Goal: Find specific page/section: Find specific page/section

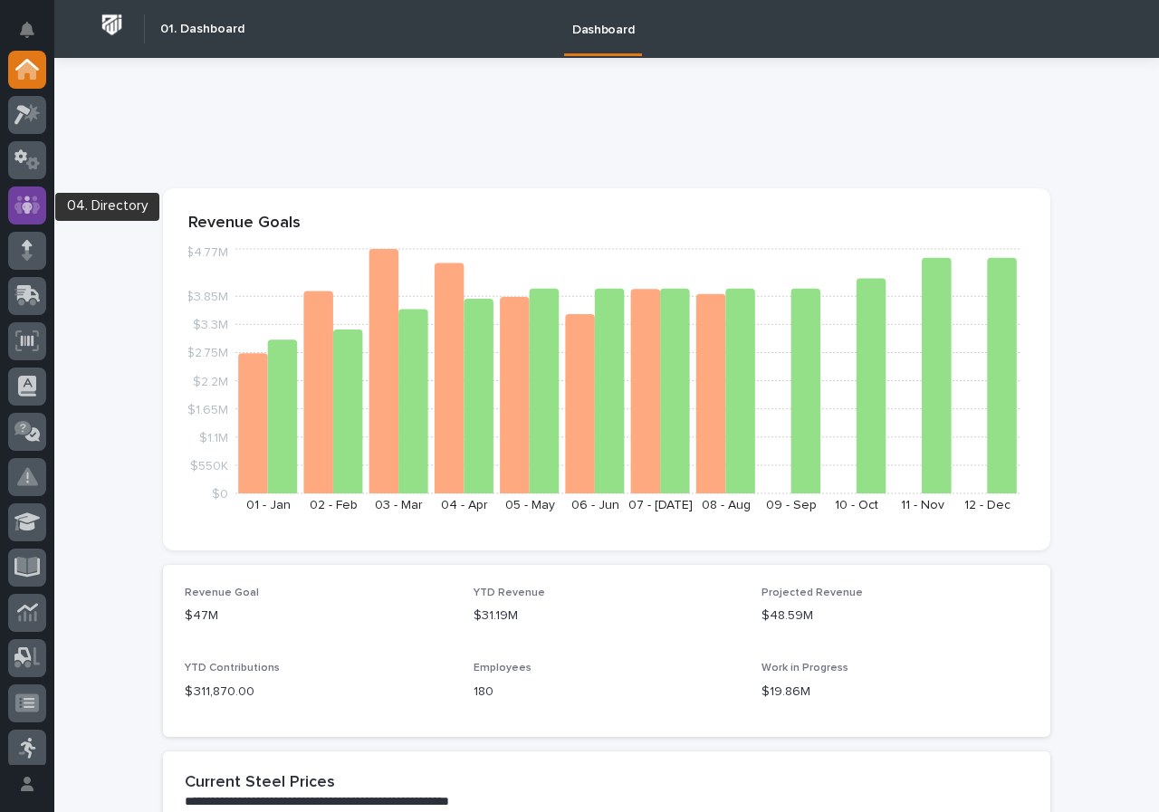
click at [21, 202] on icon at bounding box center [27, 205] width 26 height 21
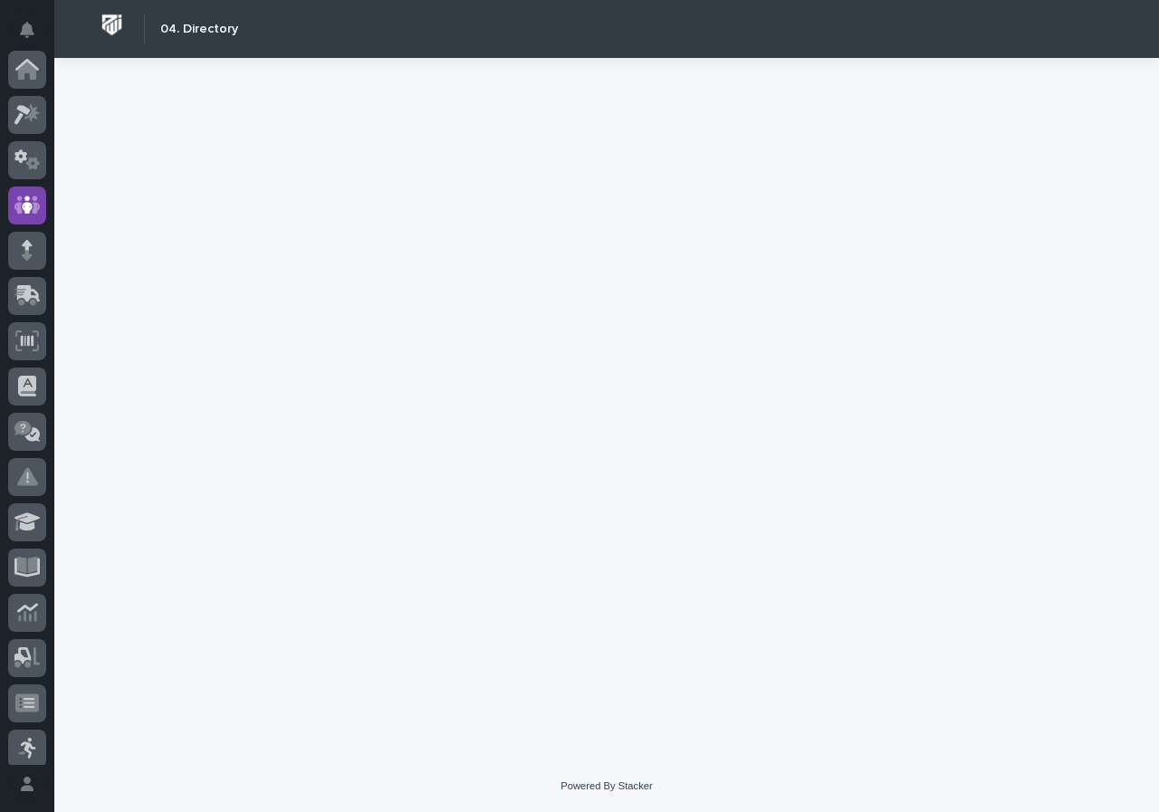
scroll to position [136, 0]
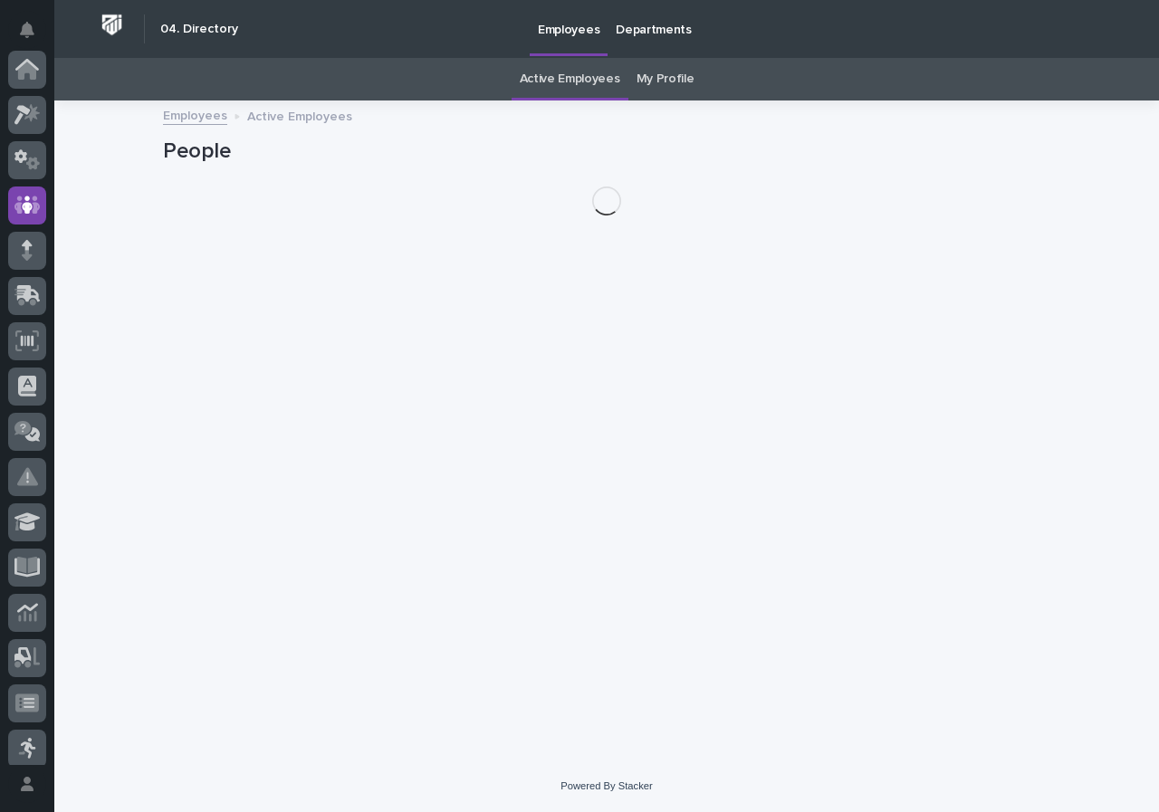
scroll to position [136, 0]
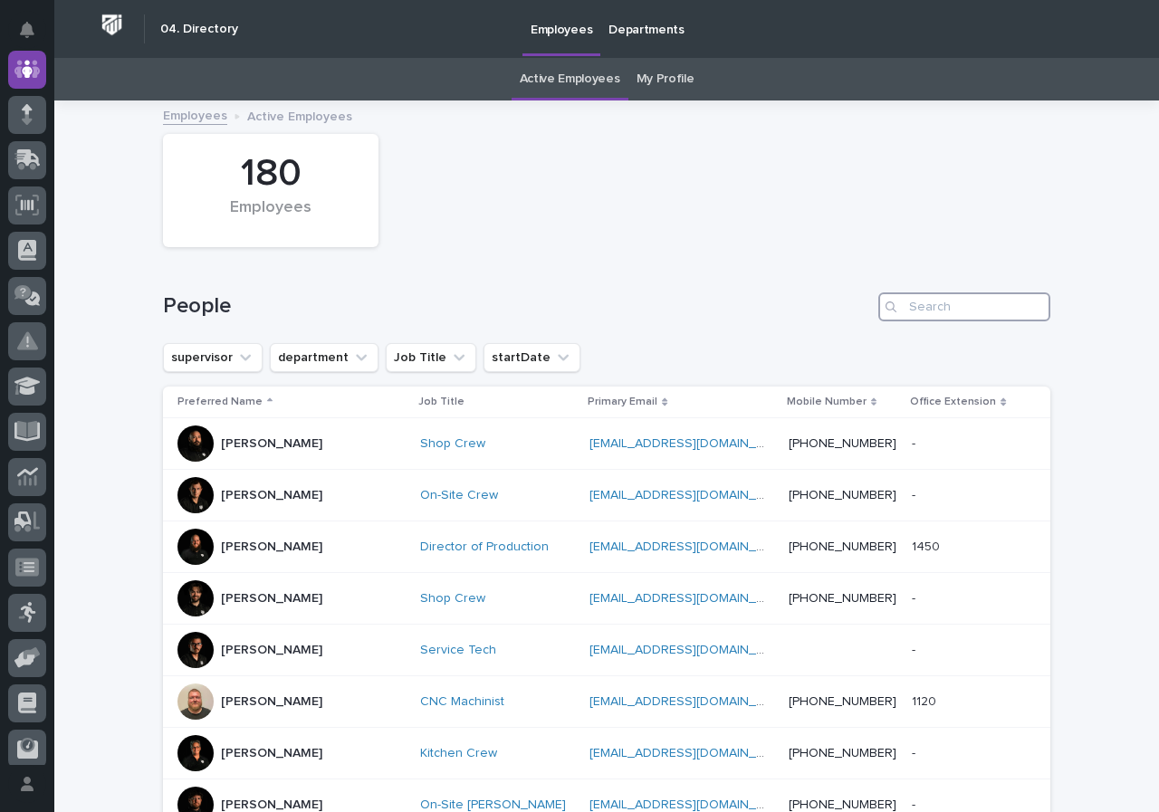
click at [944, 305] on input "Search" at bounding box center [964, 306] width 172 height 29
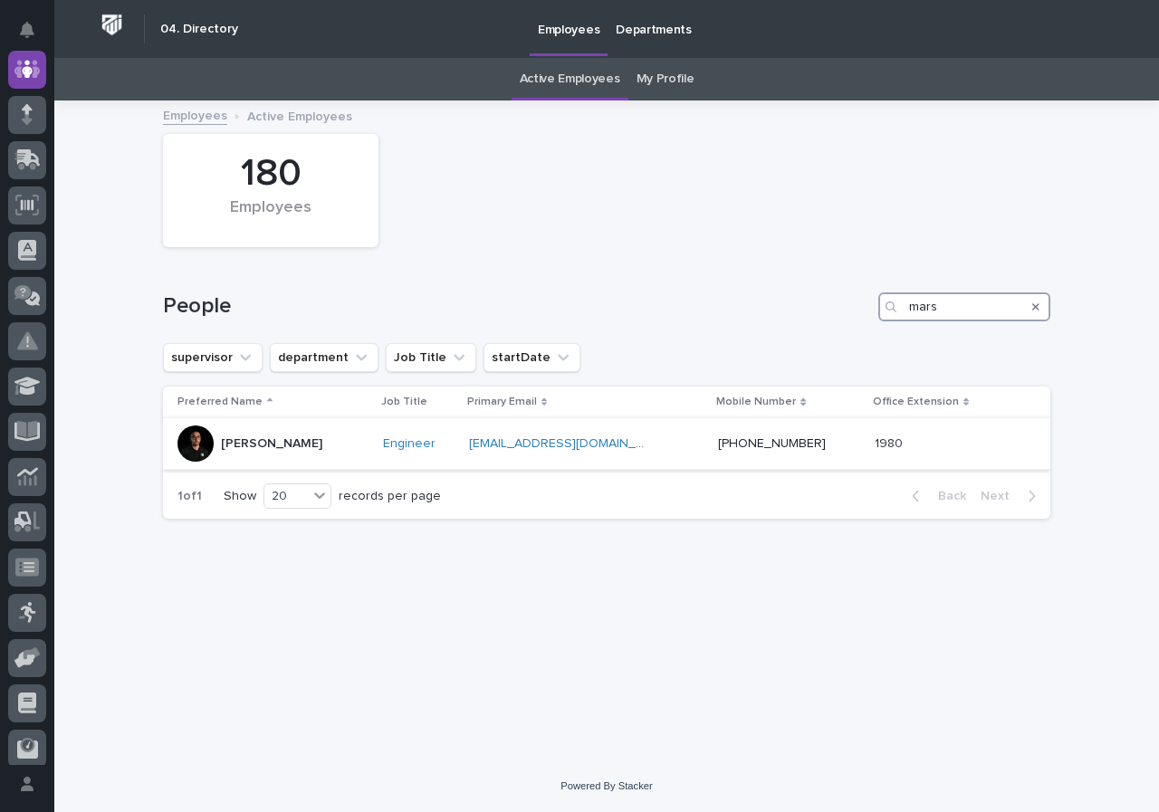
type input "mars"
click at [173, 449] on td "[PERSON_NAME]" at bounding box center [269, 444] width 213 height 52
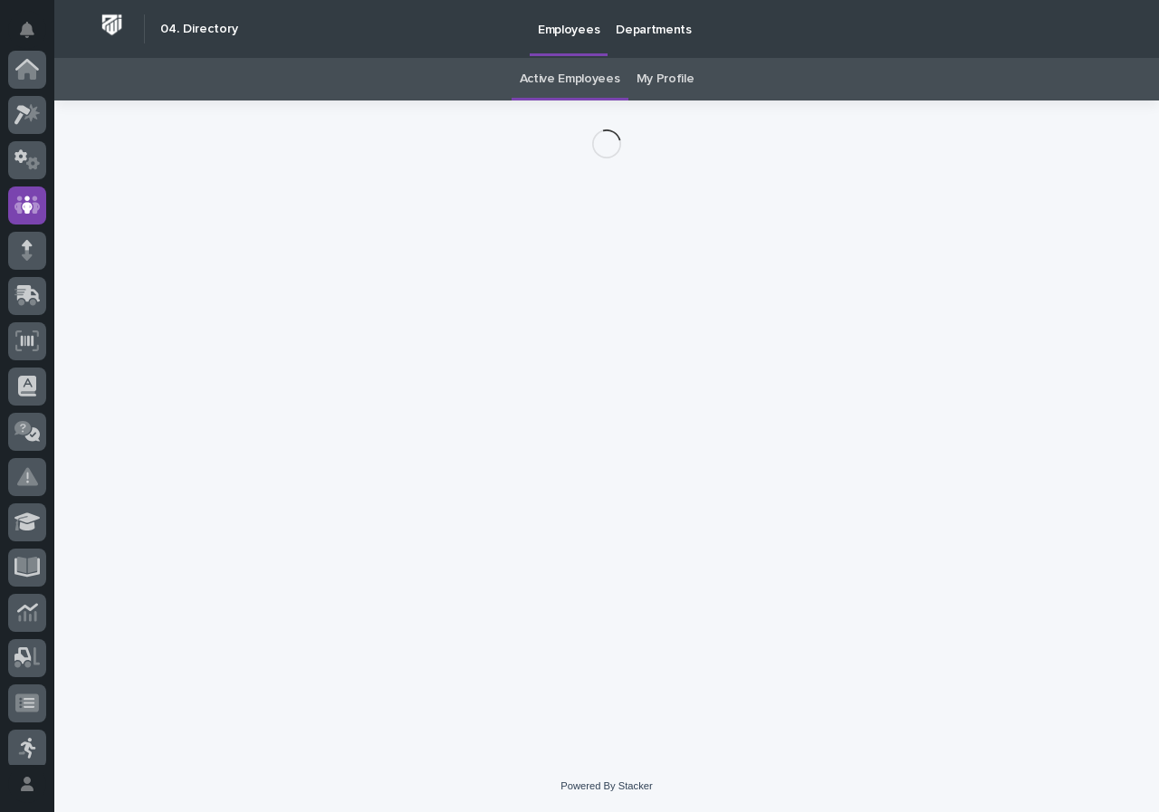
scroll to position [136, 0]
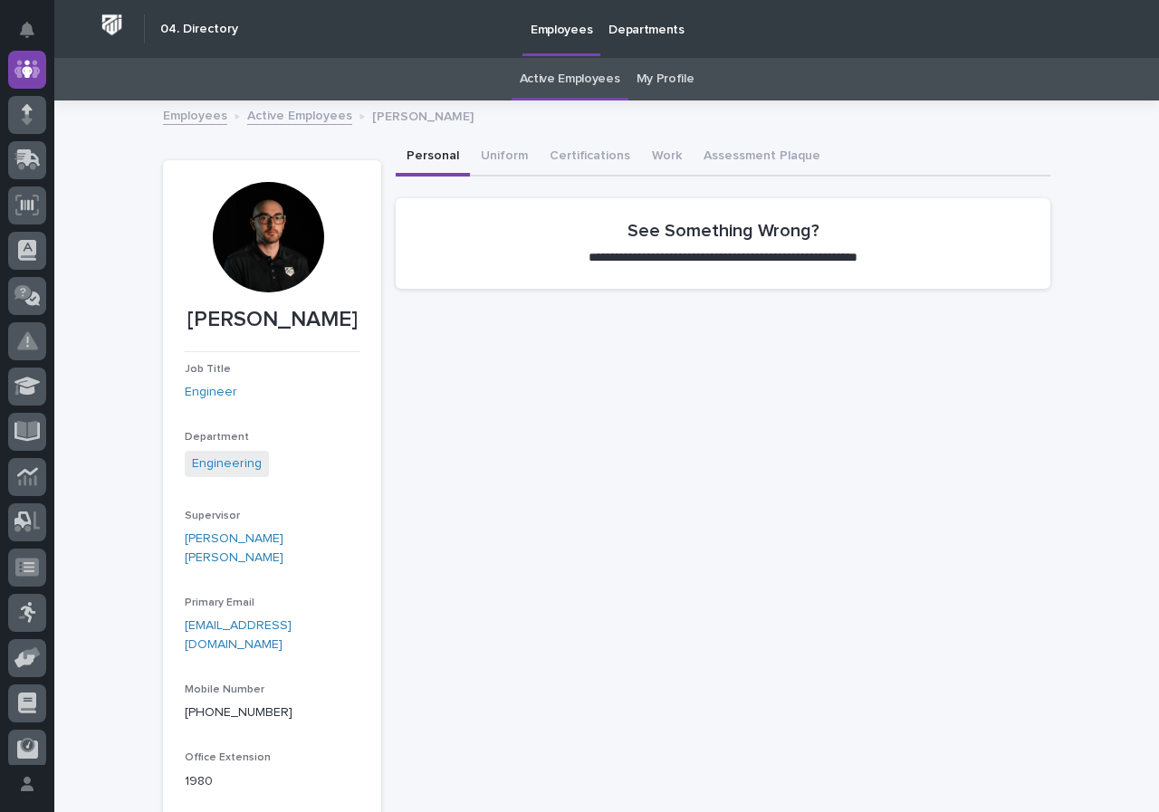
click at [933, 588] on div "**********" at bounding box center [723, 542] width 655 height 806
click at [187, 120] on link "Employees" at bounding box center [195, 114] width 64 height 21
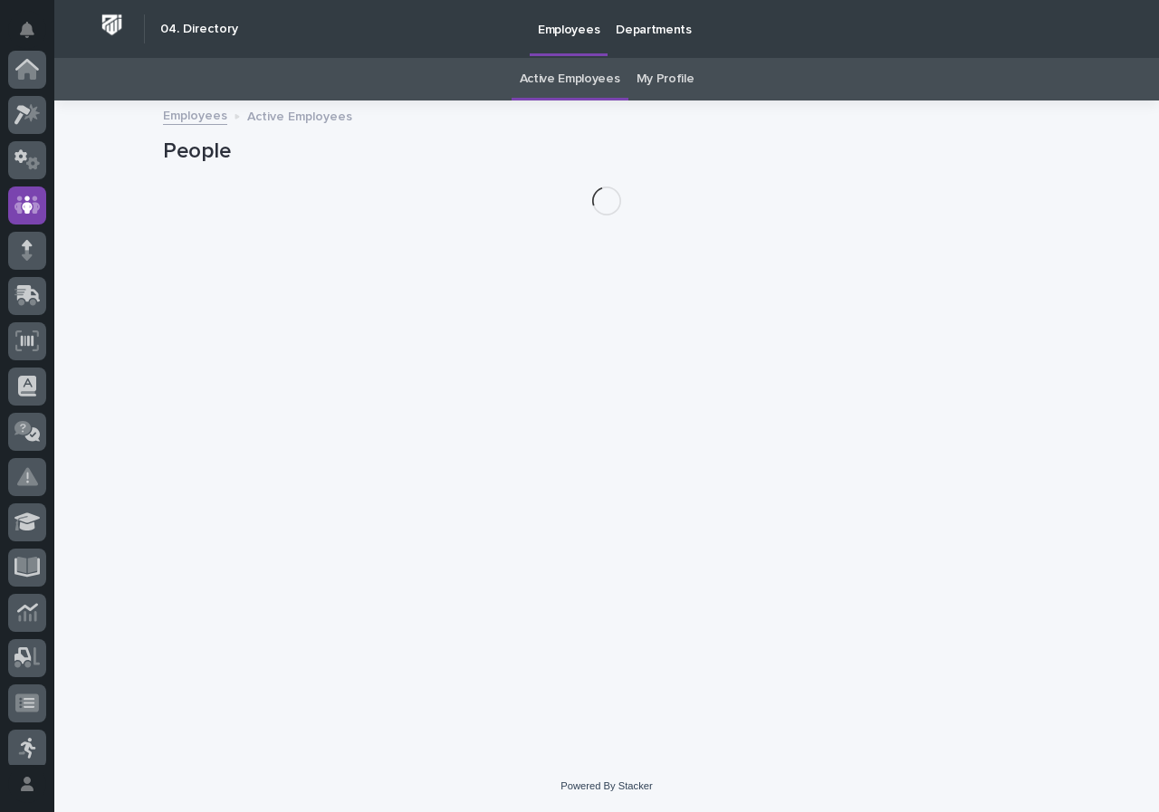
scroll to position [136, 0]
click at [670, 82] on link "My Profile" at bounding box center [666, 79] width 58 height 43
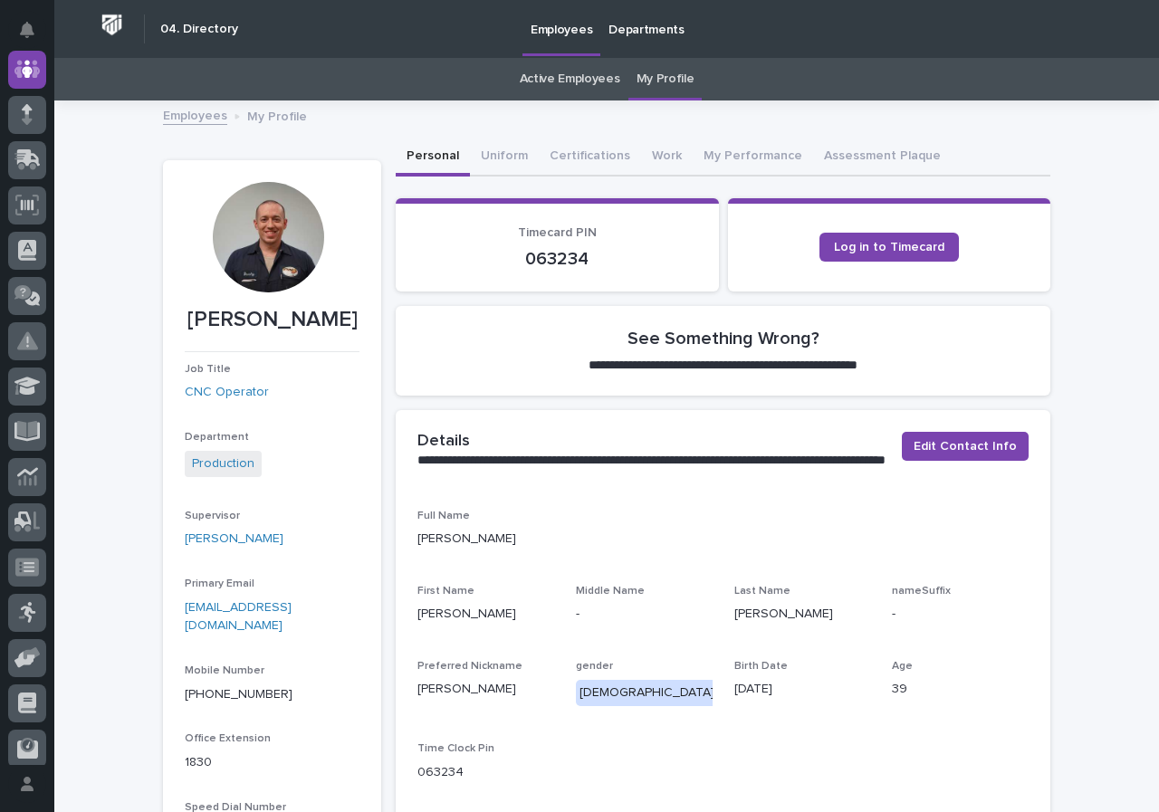
click at [268, 256] on div at bounding box center [268, 237] width 110 height 110
click at [42, 72] on div at bounding box center [27, 70] width 38 height 38
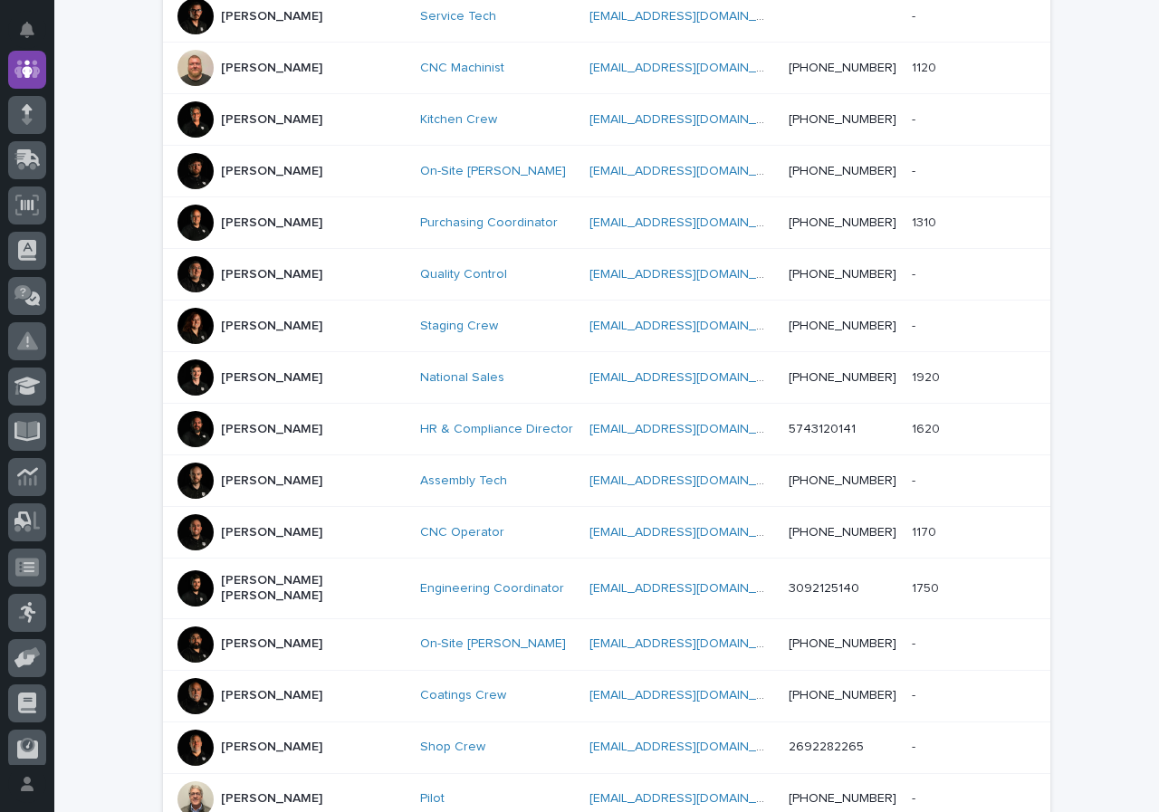
scroll to position [844, 0]
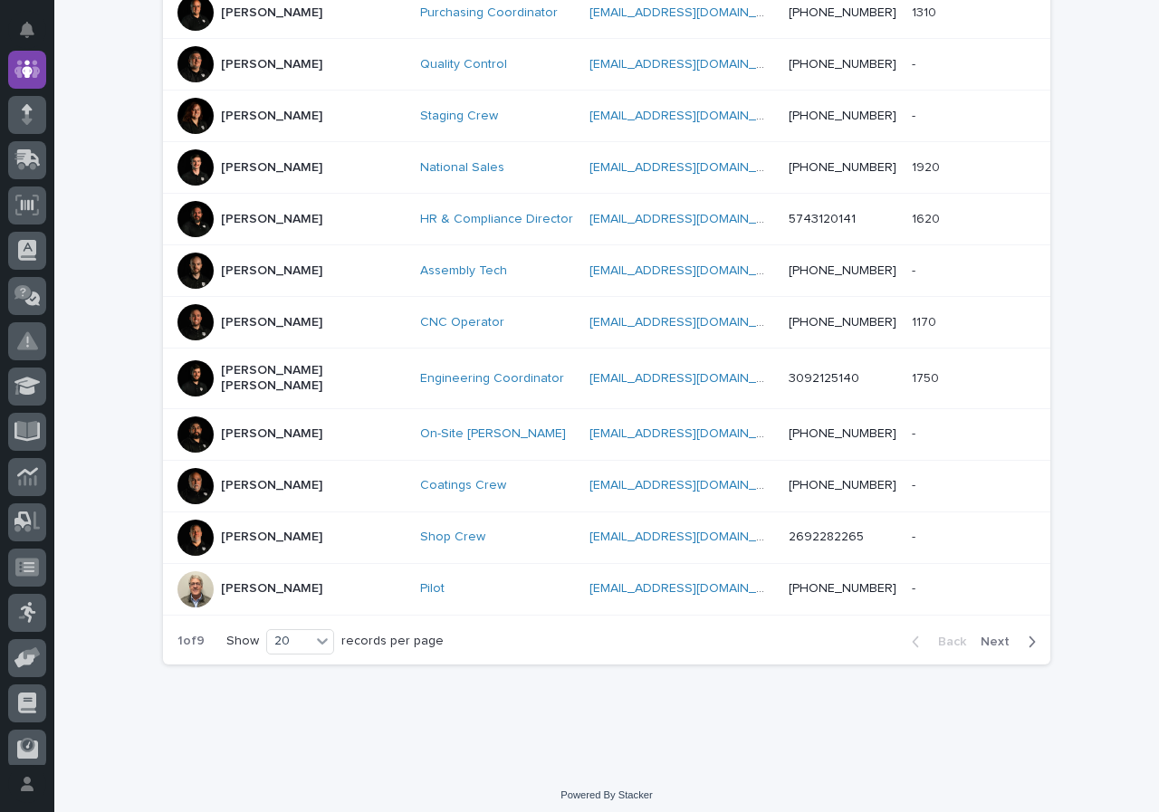
click at [1012, 637] on button "Next" at bounding box center [1011, 642] width 77 height 16
click at [1013, 634] on button "Next" at bounding box center [1011, 642] width 77 height 16
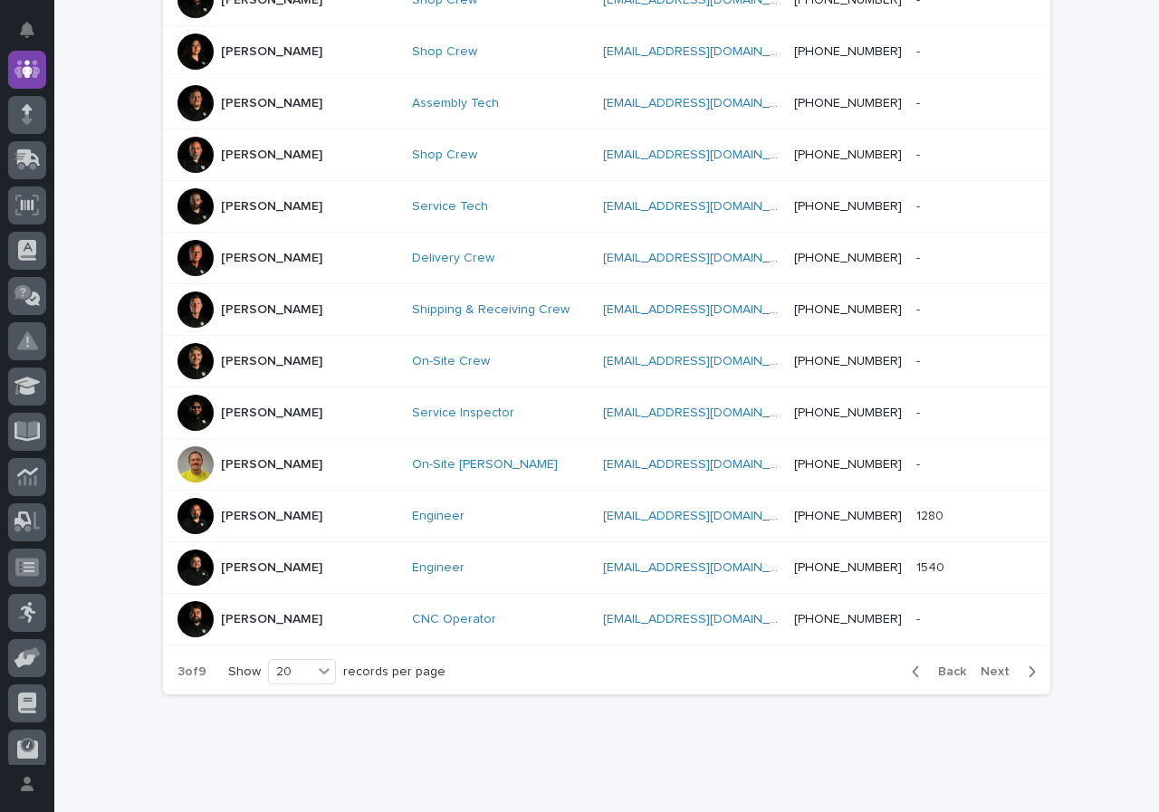
scroll to position [853, 0]
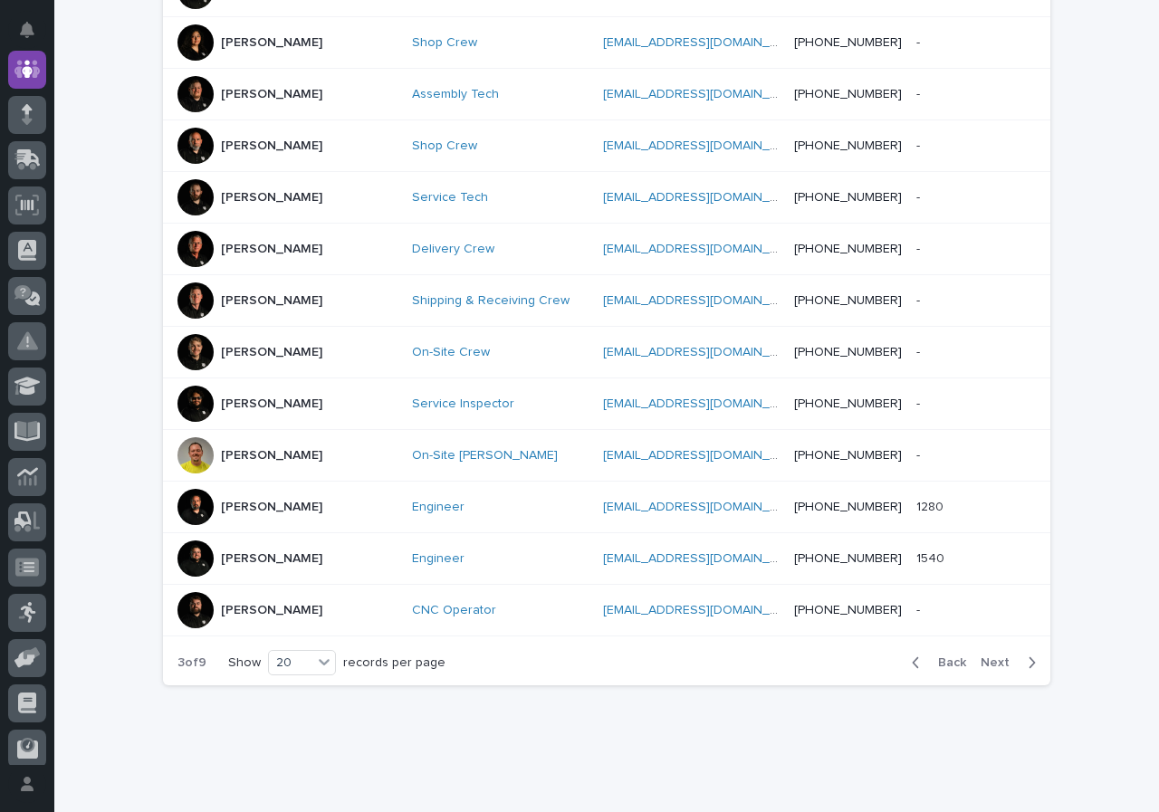
click at [996, 657] on span "Next" at bounding box center [1001, 663] width 40 height 13
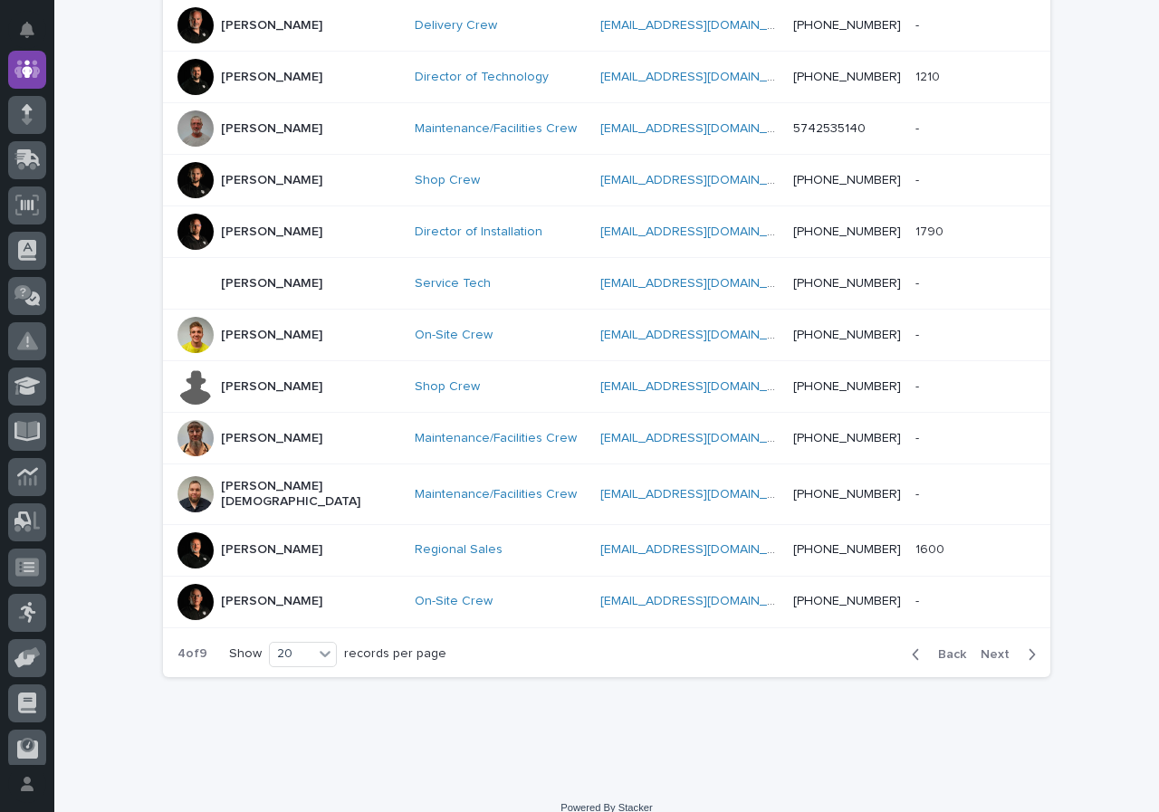
scroll to position [844, 0]
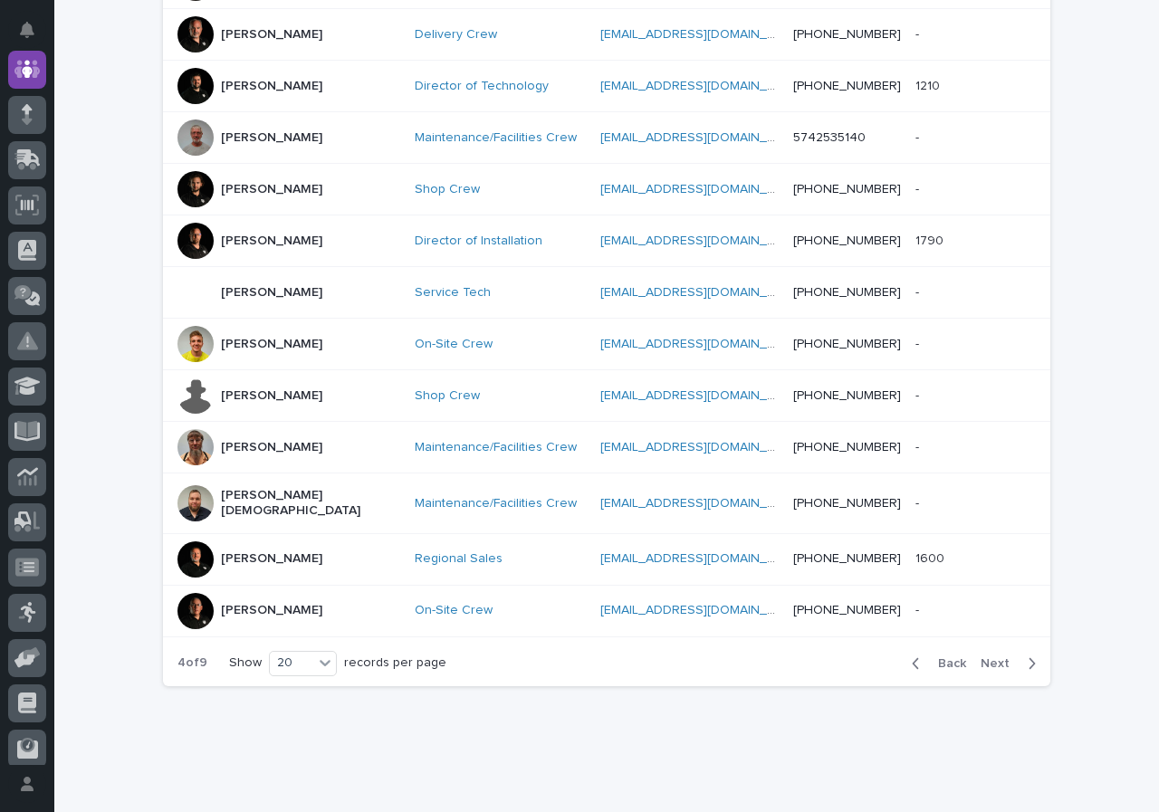
click at [996, 656] on button "Next" at bounding box center [1011, 664] width 77 height 16
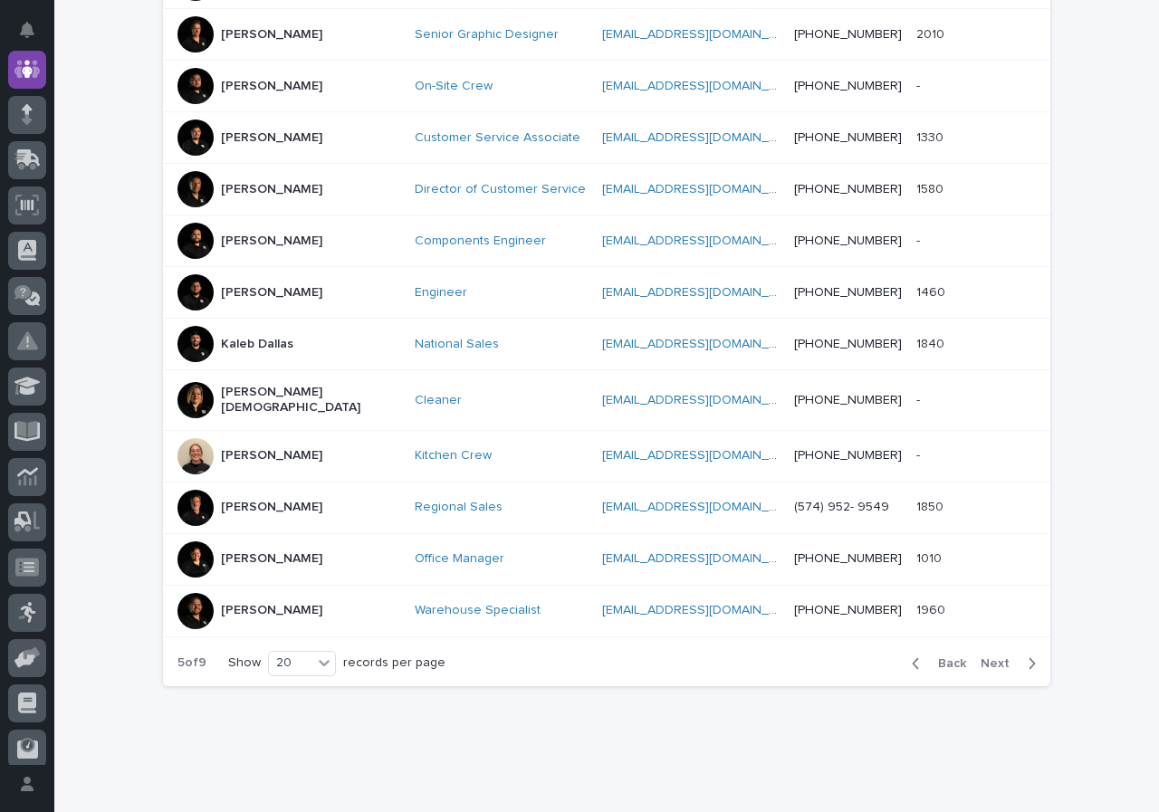
click at [996, 656] on button "Next" at bounding box center [1011, 664] width 77 height 16
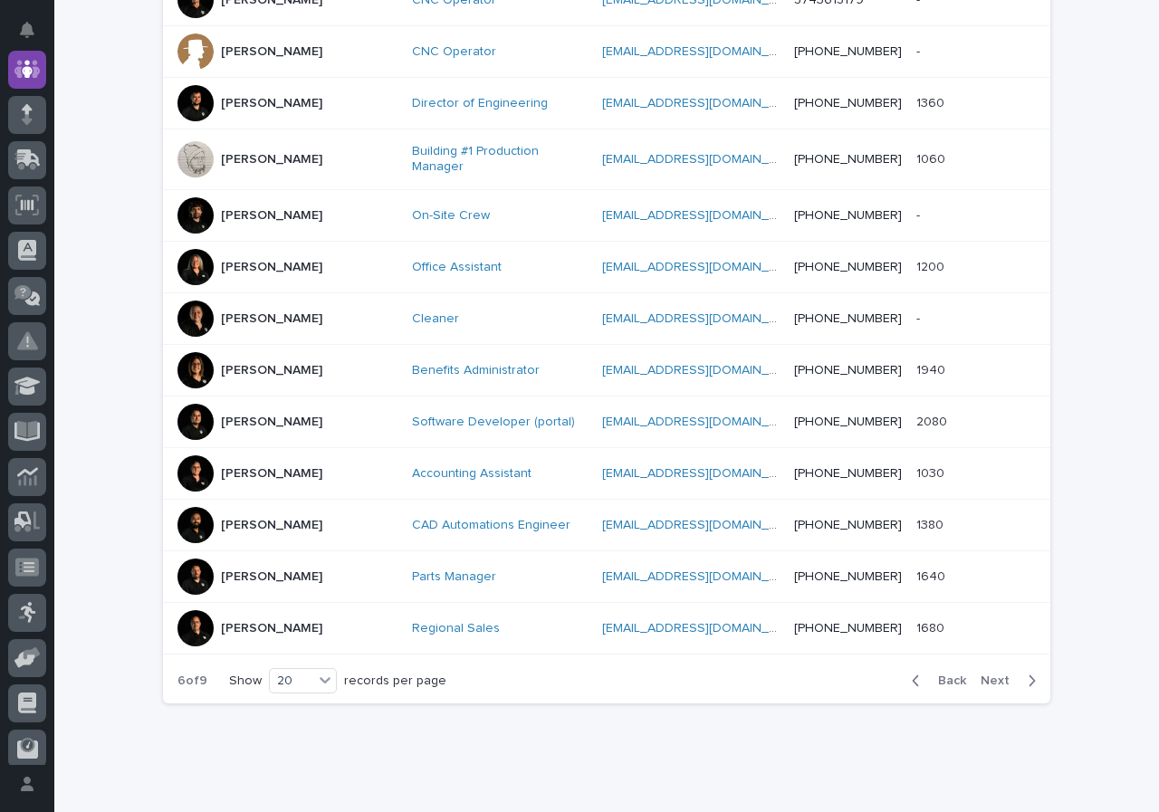
scroll to position [853, 0]
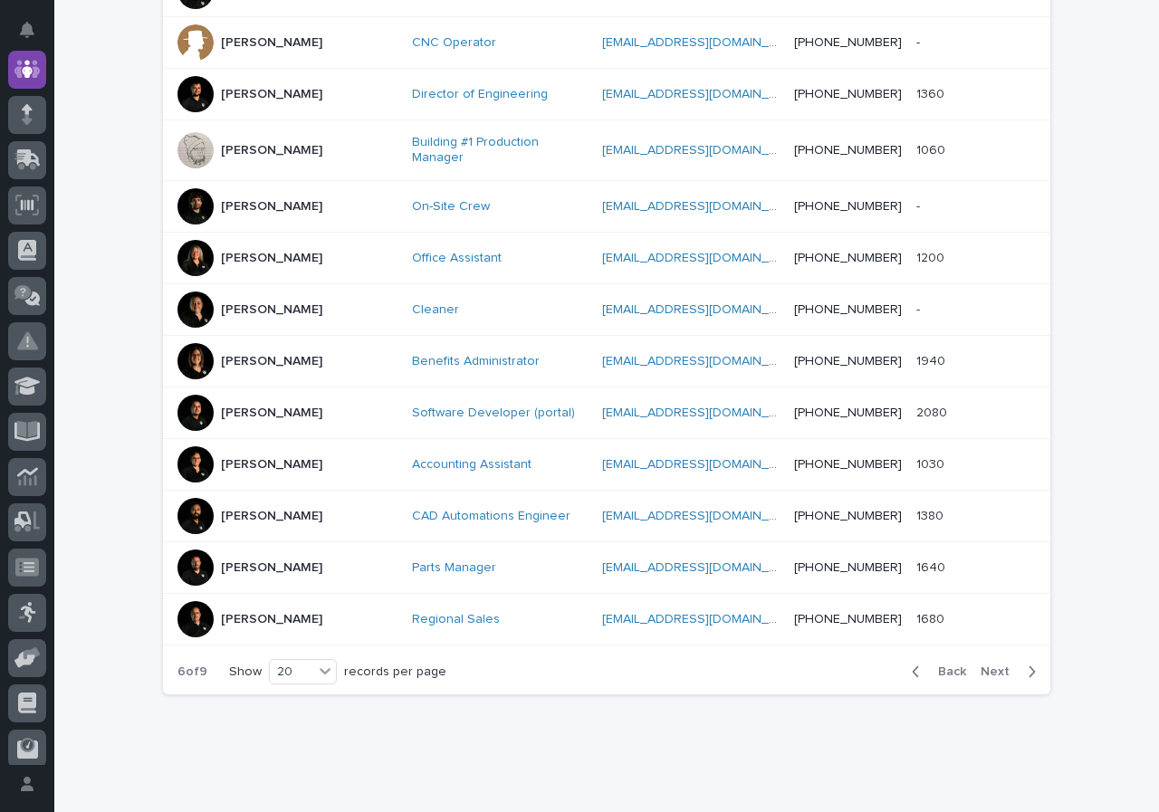
click at [996, 666] on span "Next" at bounding box center [1001, 672] width 40 height 13
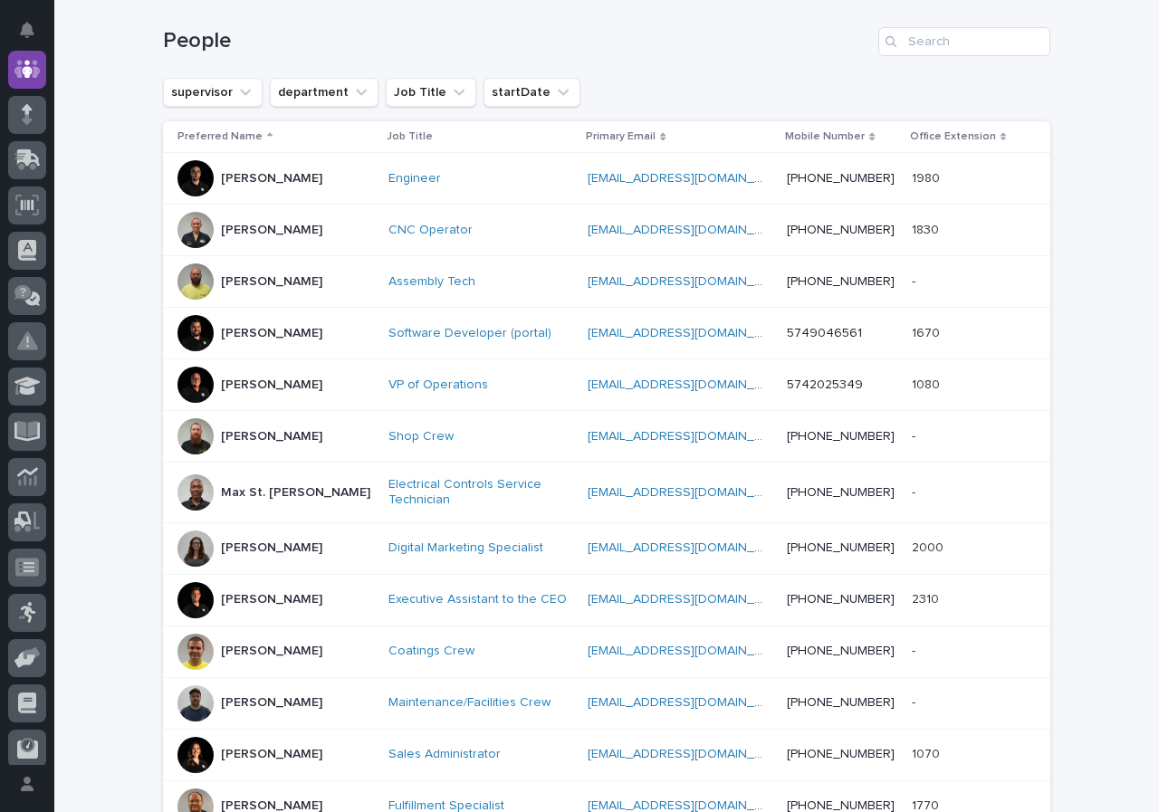
scroll to position [215, 0]
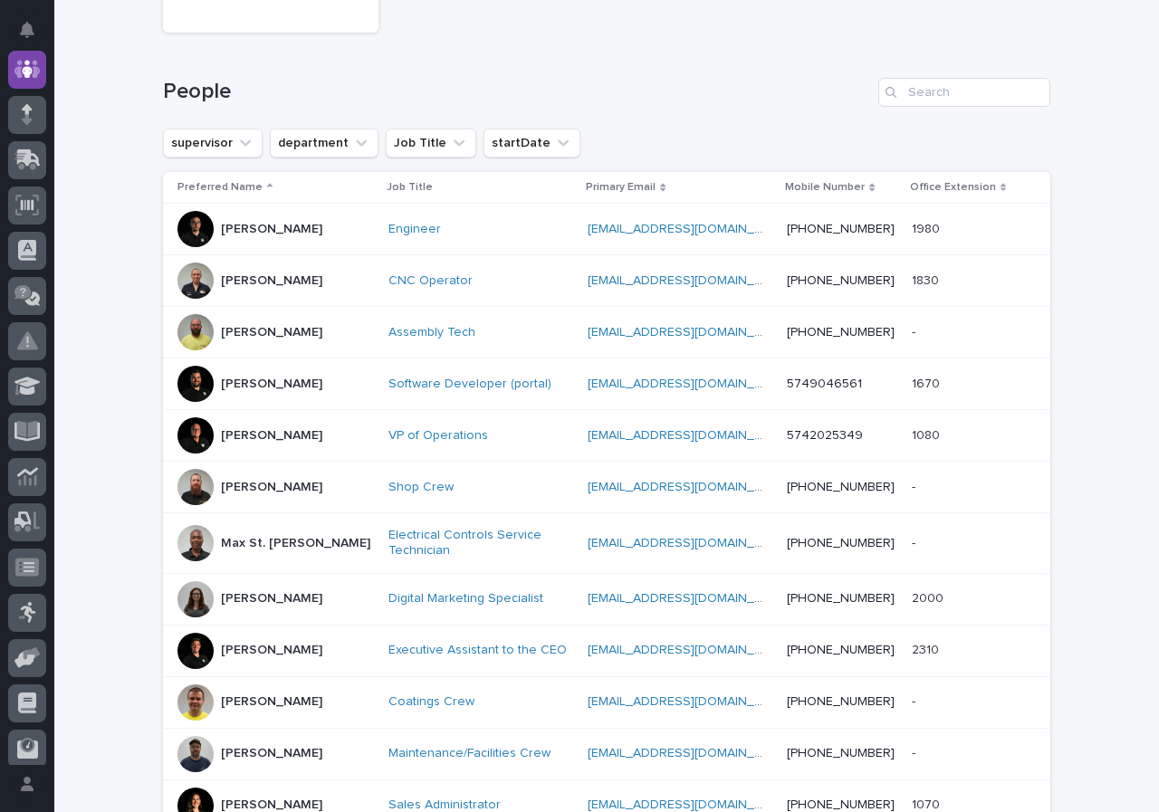
click at [326, 278] on div "[PERSON_NAME]" at bounding box center [275, 281] width 197 height 36
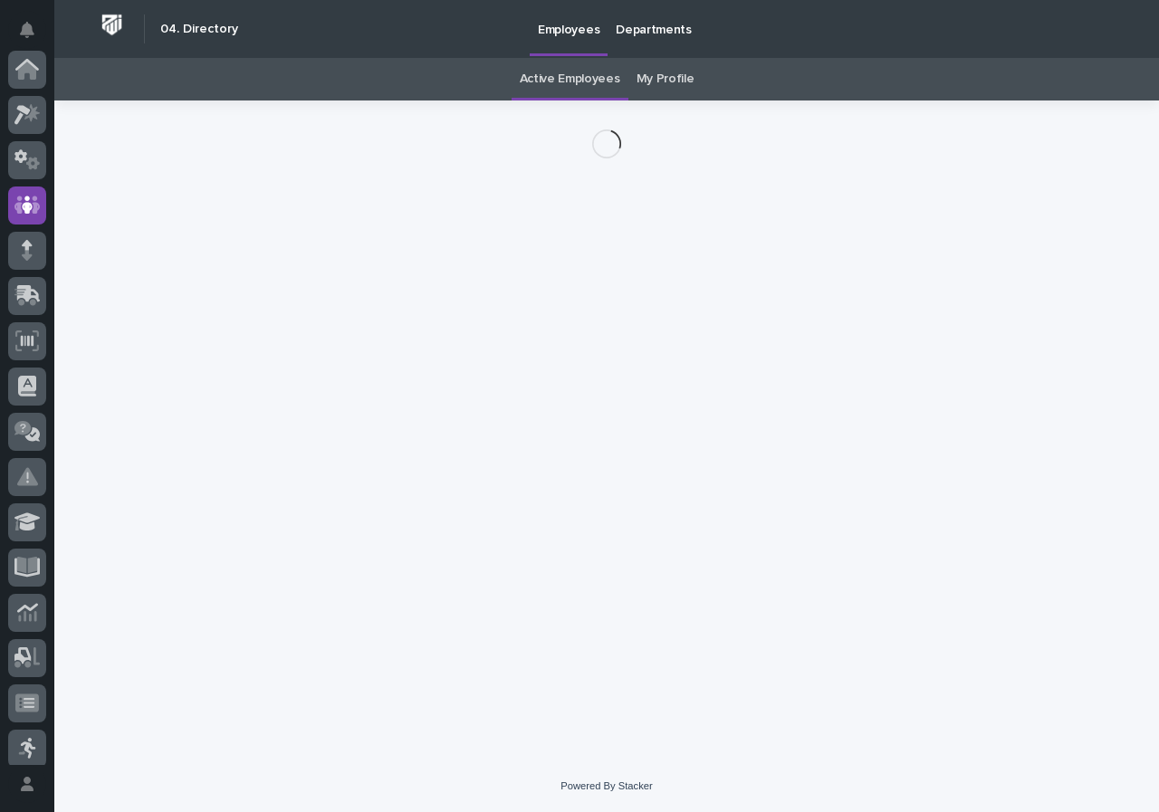
scroll to position [136, 0]
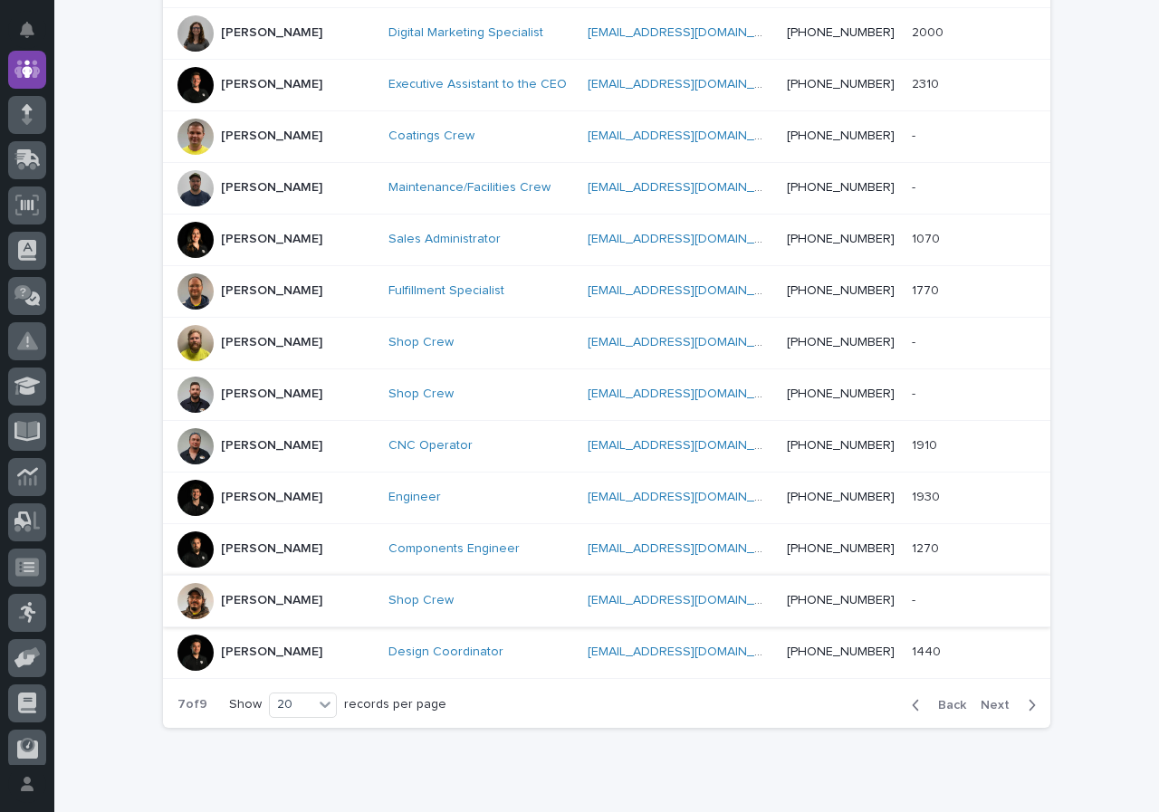
scroll to position [782, 0]
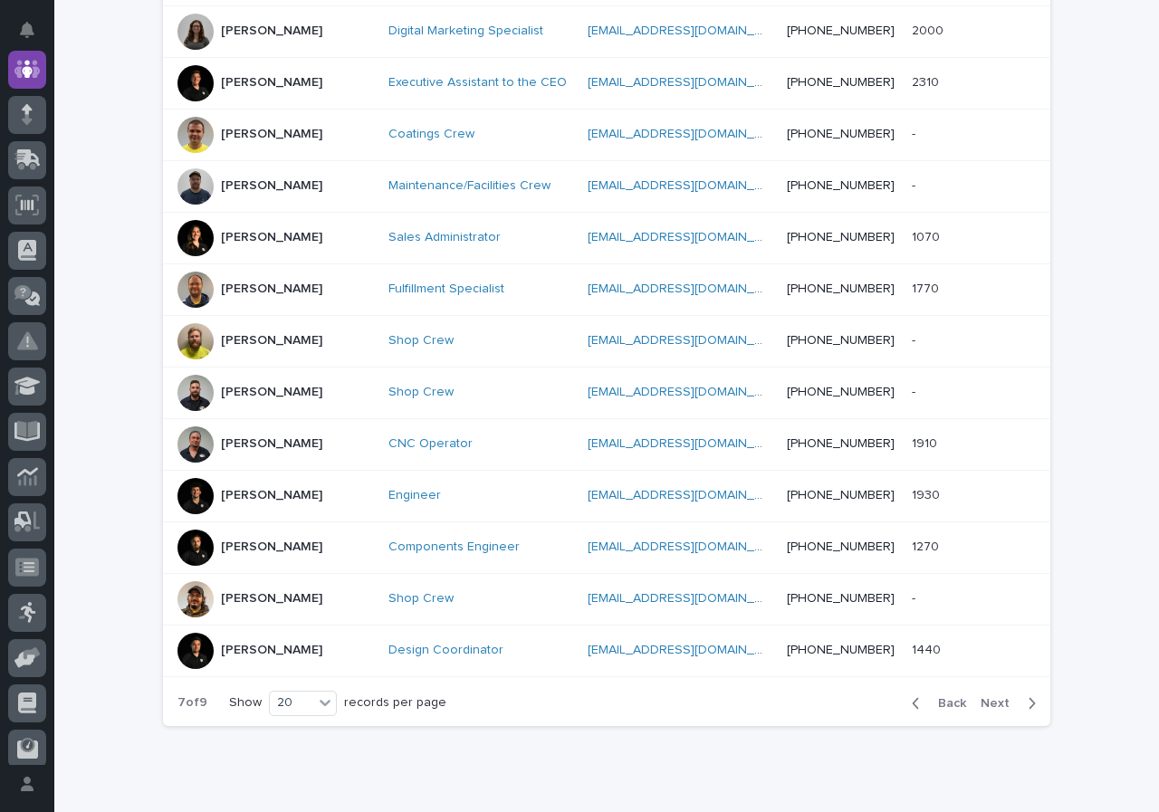
click at [1100, 572] on div "Loading... Saving… Loading... Saving… 180 Employees People supervisor departmen…" at bounding box center [606, 75] width 1105 height 1511
